Goal: Information Seeking & Learning: Learn about a topic

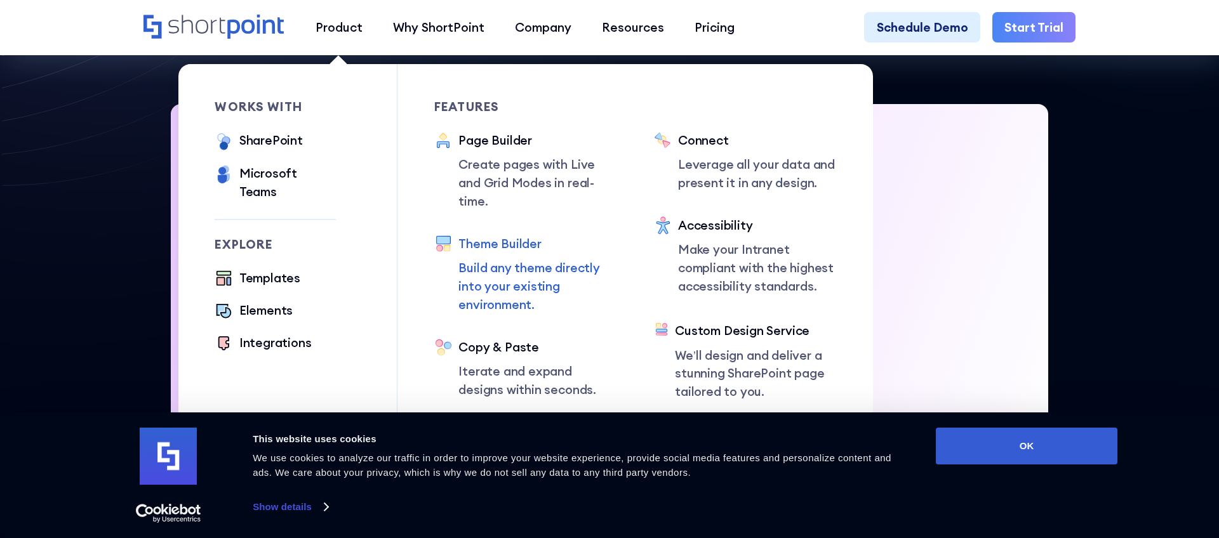
scroll to position [371, 0]
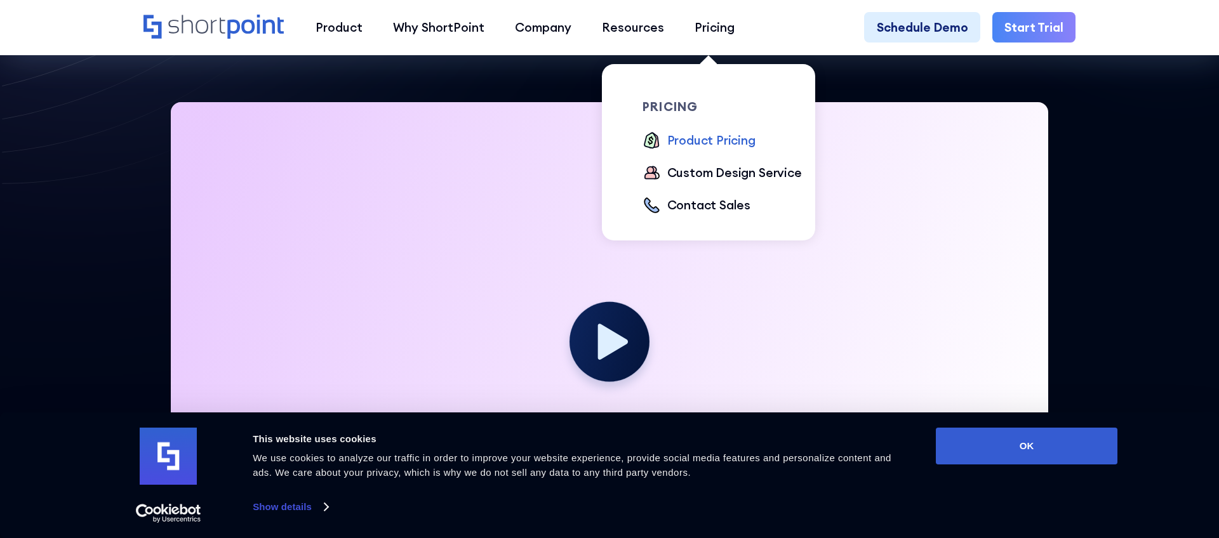
click at [704, 137] on div "Product Pricing" at bounding box center [711, 140] width 88 height 18
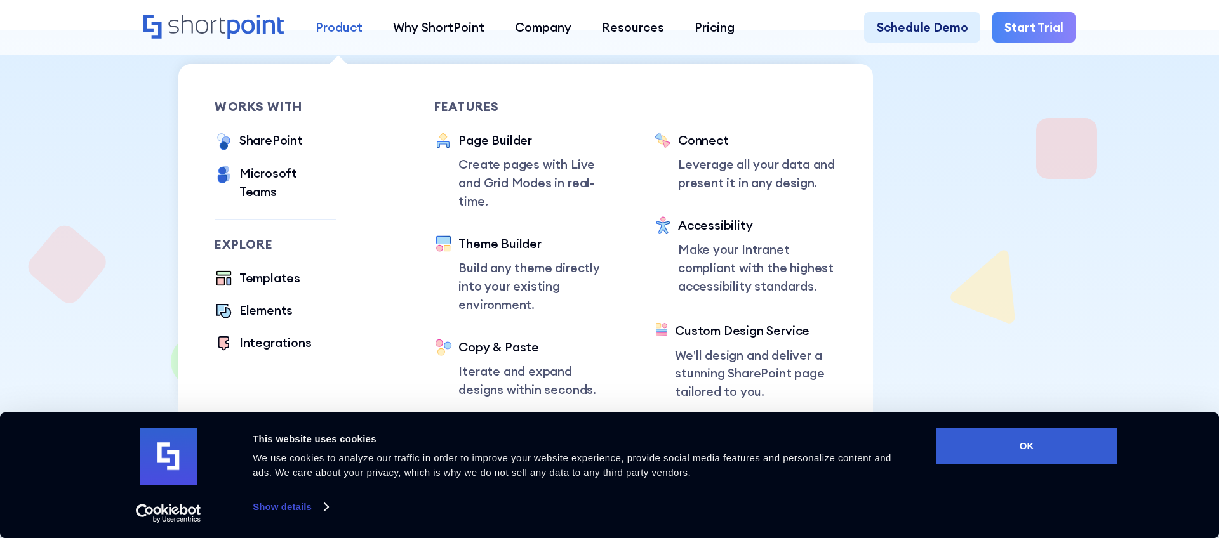
click at [331, 26] on div "Product" at bounding box center [338, 27] width 47 height 18
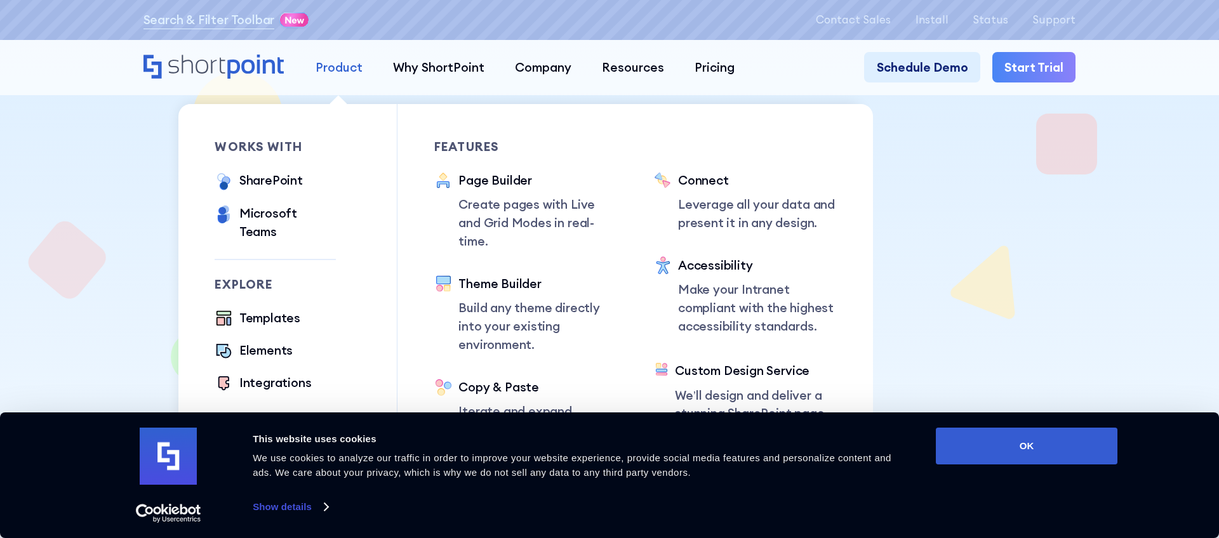
scroll to position [5, 0]
click at [258, 179] on div "SharePoint" at bounding box center [270, 180] width 63 height 18
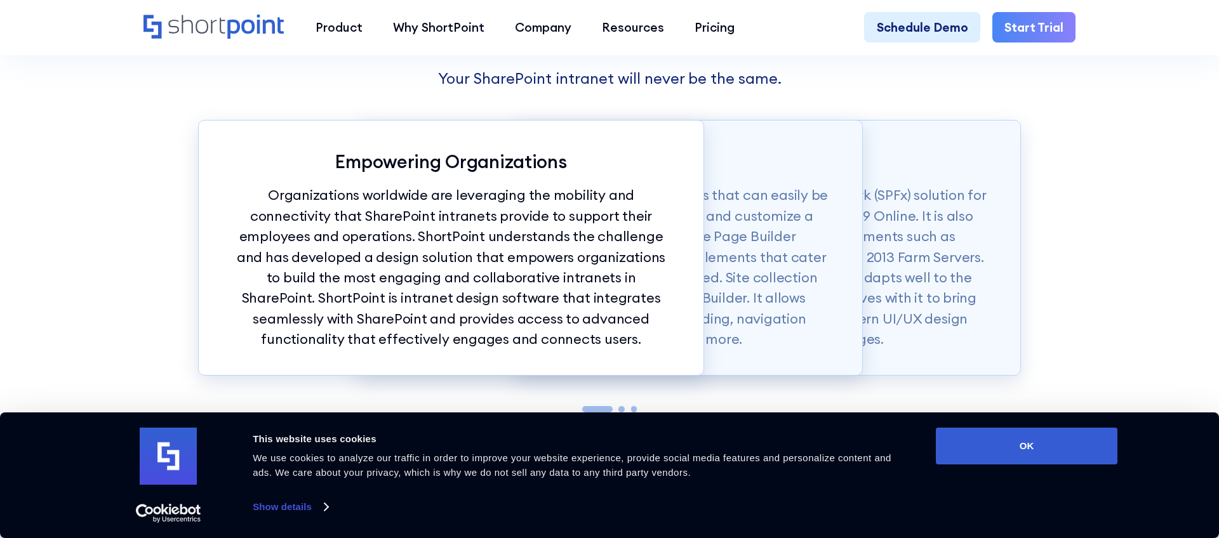
scroll to position [1414, 0]
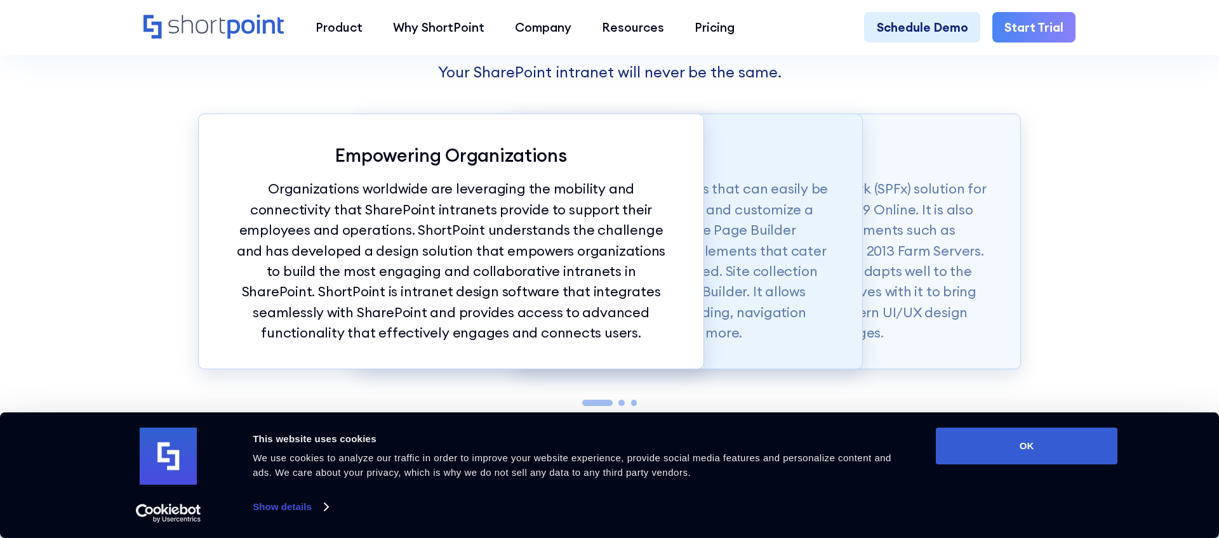
click at [809, 173] on div "Quick Build Solution ShortPoint also offers modern intranet templates that can …" at bounding box center [609, 242] width 506 height 256
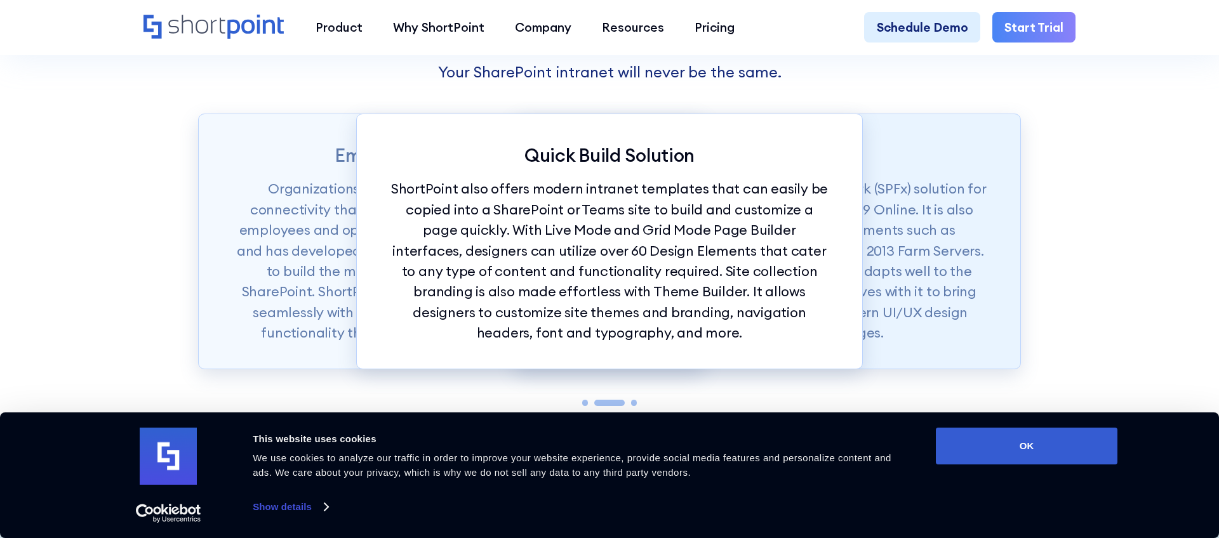
click at [908, 168] on div "Made for SharePoint ShortPoint is available as a SharePoint Framework (SPFx) so…" at bounding box center [768, 242] width 506 height 256
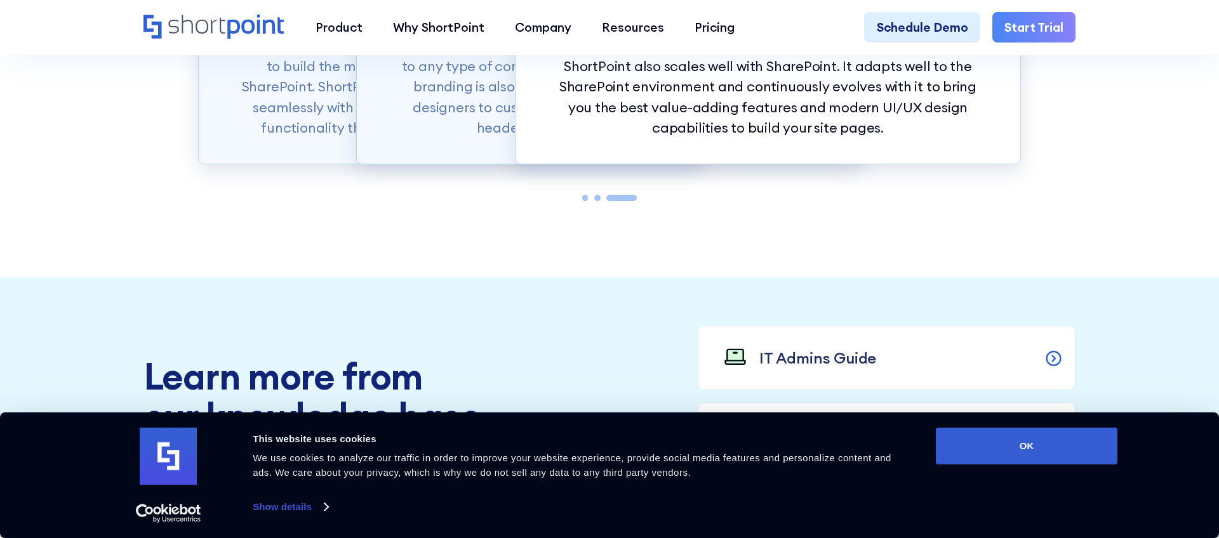
scroll to position [1621, 0]
